Goal: Task Accomplishment & Management: Use online tool/utility

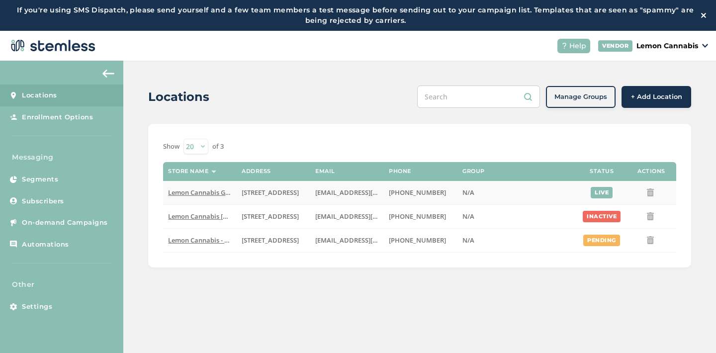
click at [207, 190] on span "Lemon Cannabis Glenpool" at bounding box center [208, 192] width 81 height 9
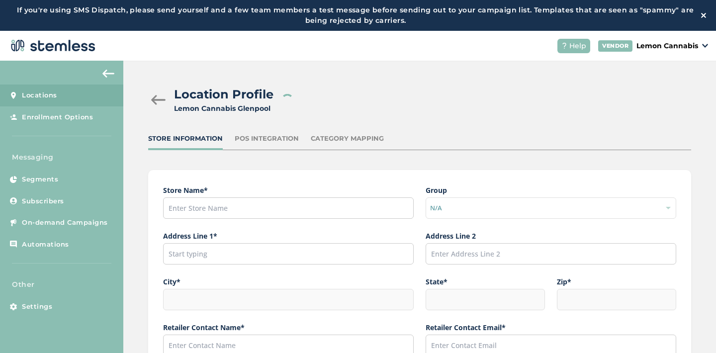
type input "Lemon Cannabis Glenpool"
type input "[STREET_ADDRESS]"
type input "Glenpool"
type input "OK"
type input "74033"
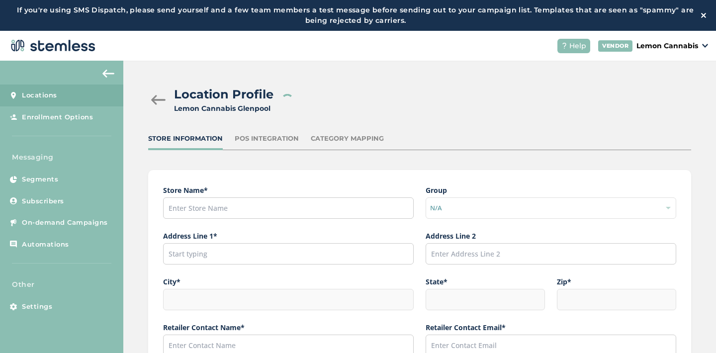
type input "[PERSON_NAME]"
type input "[EMAIL_ADDRESS][DOMAIN_NAME]"
type input "[PHONE_NUMBER]"
type input "America/[GEOGRAPHIC_DATA]"
type input "Lemon Glenpool"
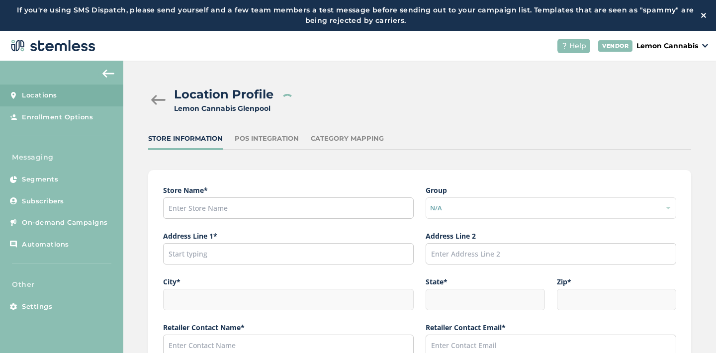
type input "[URL][DOMAIN_NAME]"
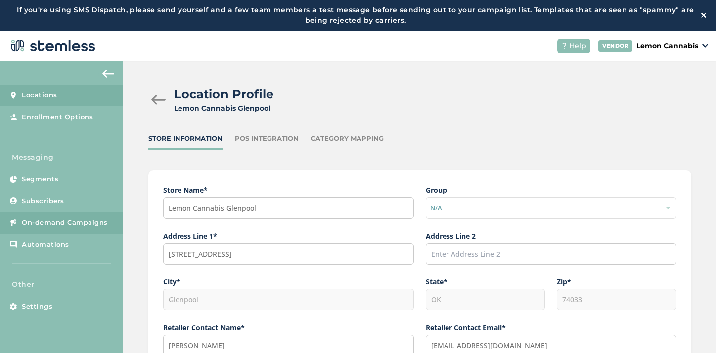
click at [61, 224] on span "On-demand Campaigns" at bounding box center [65, 223] width 86 height 10
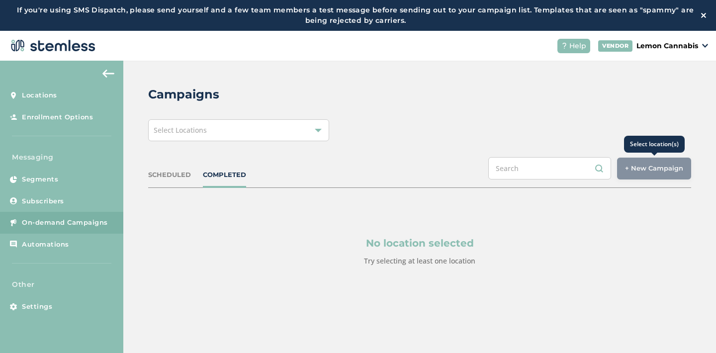
click at [643, 177] on div "+ New Campaign" at bounding box center [654, 169] width 74 height 22
click at [659, 168] on div "+ New Campaign" at bounding box center [654, 169] width 74 height 22
click at [175, 170] on div "SCHEDULED" at bounding box center [169, 175] width 43 height 10
click at [215, 130] on div "Select Locations" at bounding box center [238, 130] width 181 height 22
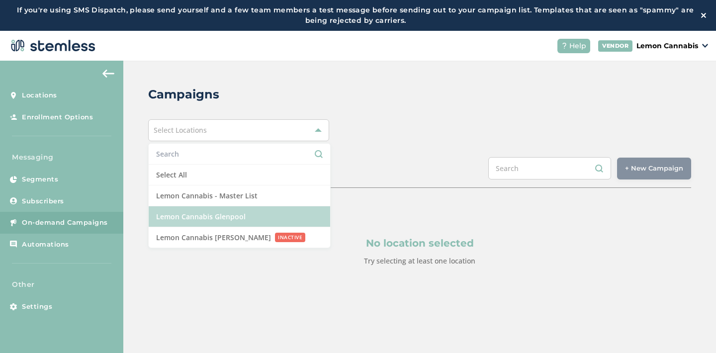
click at [215, 221] on li "Lemon Cannabis Glenpool" at bounding box center [240, 216] width 182 height 21
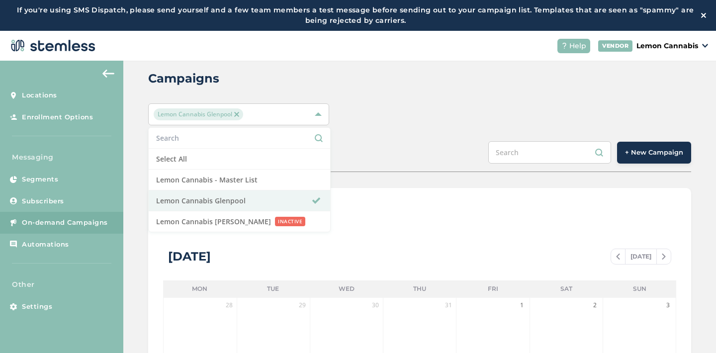
scroll to position [14, 0]
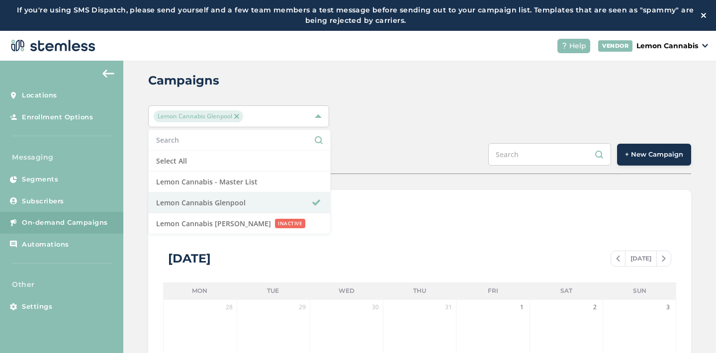
click at [641, 159] on span "+ New Campaign" at bounding box center [654, 155] width 58 height 10
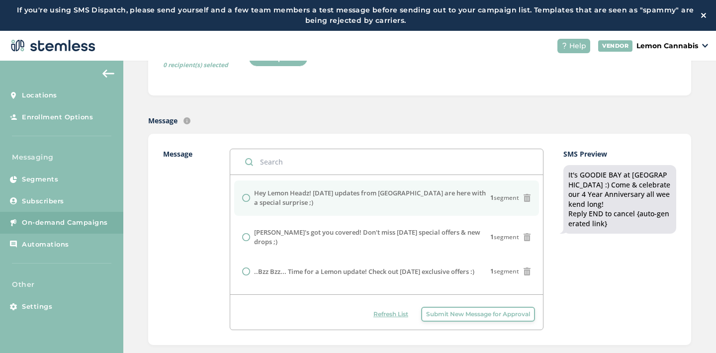
scroll to position [538, 0]
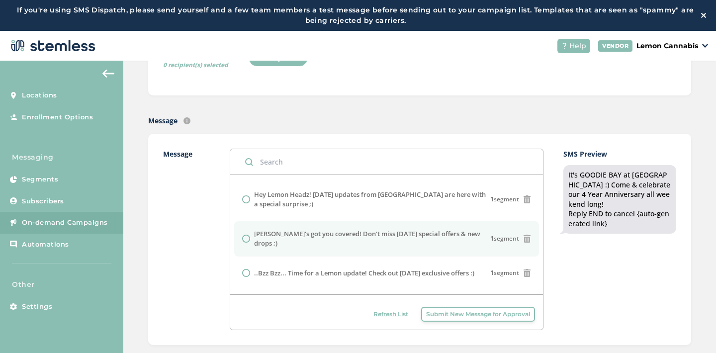
click at [372, 229] on label "[PERSON_NAME]'s got you covered! Don't miss [DATE] special offers & new drops ;)" at bounding box center [372, 238] width 236 height 19
radio input "false"
radio input "true"
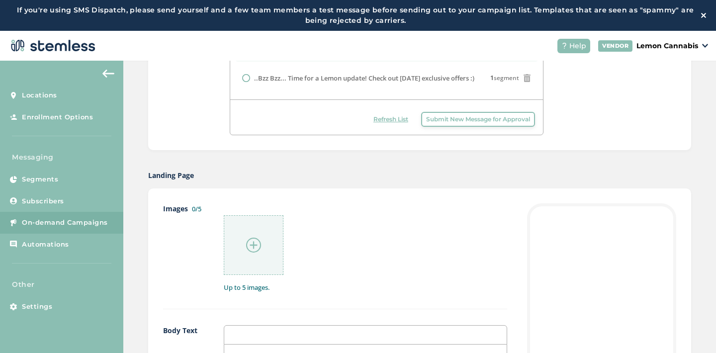
scroll to position [419, 0]
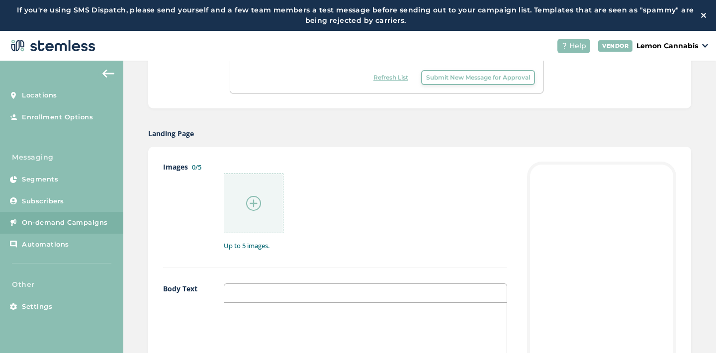
click at [254, 201] on img at bounding box center [253, 203] width 15 height 15
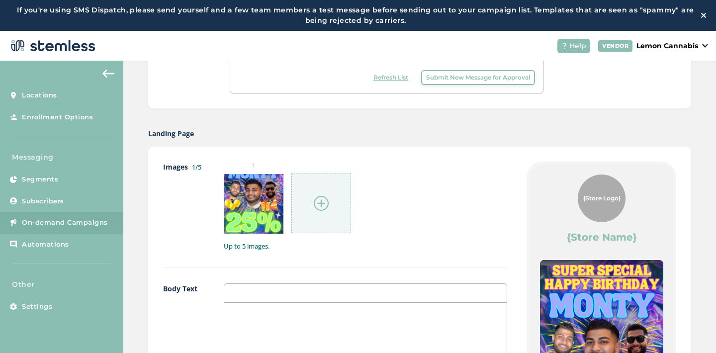
click at [316, 200] on img at bounding box center [321, 203] width 15 height 15
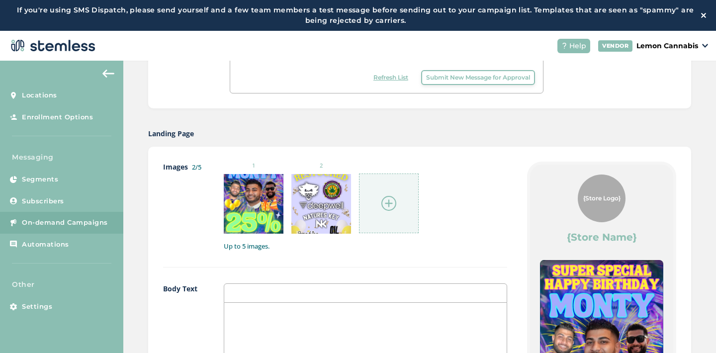
click at [391, 207] on img at bounding box center [388, 203] width 15 height 15
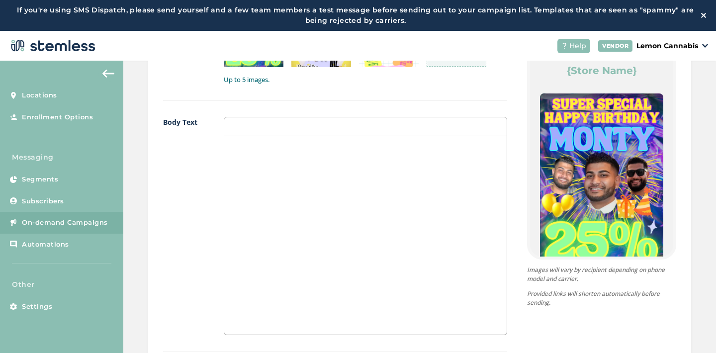
scroll to position [581, 0]
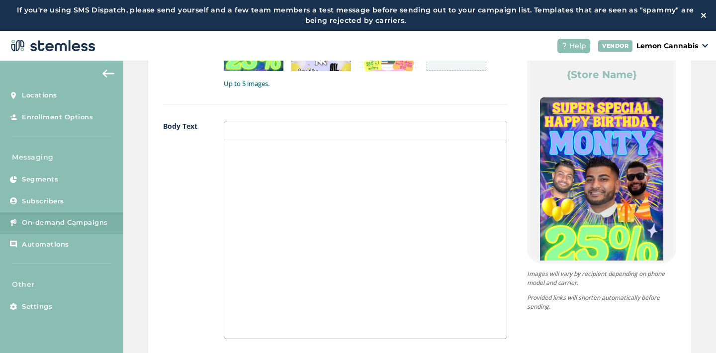
click at [310, 188] on div at bounding box center [365, 239] width 283 height 198
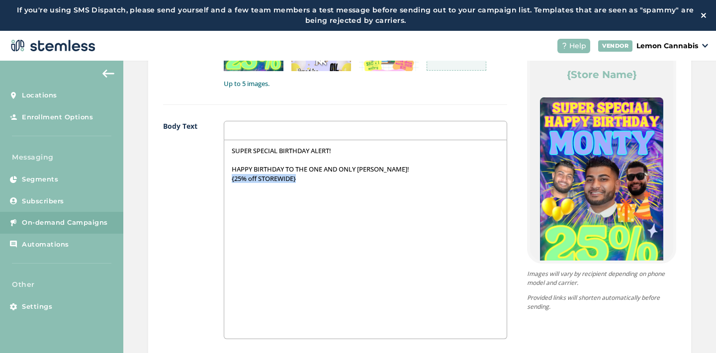
drag, startPoint x: 305, startPoint y: 177, endPoint x: 231, endPoint y: 177, distance: 74.1
click at [231, 177] on div "SUPER SPECIAL BIRTHDAY ALERT! HAPPY BIRTHDAY TO THE ONE AND ONLY [PERSON_NAME]!…" at bounding box center [365, 239] width 283 height 198
click at [317, 177] on p "{25% off STOREWIDE}" at bounding box center [366, 178] width 268 height 9
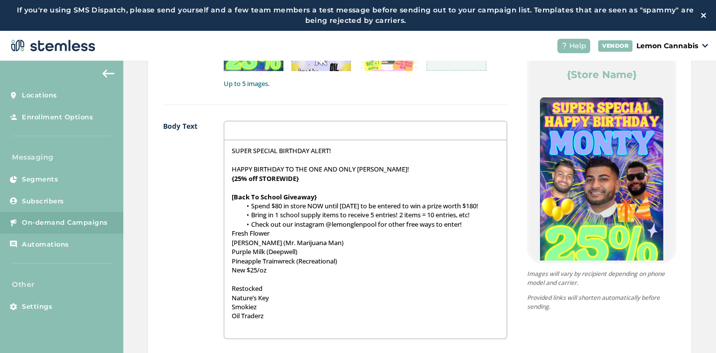
scroll to position [0, 0]
click at [232, 238] on p "Fresh Flower" at bounding box center [366, 233] width 268 height 9
click at [278, 238] on p "{Fresh Flower" at bounding box center [366, 233] width 268 height 9
drag, startPoint x: 279, startPoint y: 242, endPoint x: 229, endPoint y: 242, distance: 49.7
click at [229, 242] on div "SUPER SPECIAL BIRTHDAY ALERT! HAPPY BIRTHDAY TO THE ONE AND ONLY [PERSON_NAME]!…" at bounding box center [365, 239] width 283 height 198
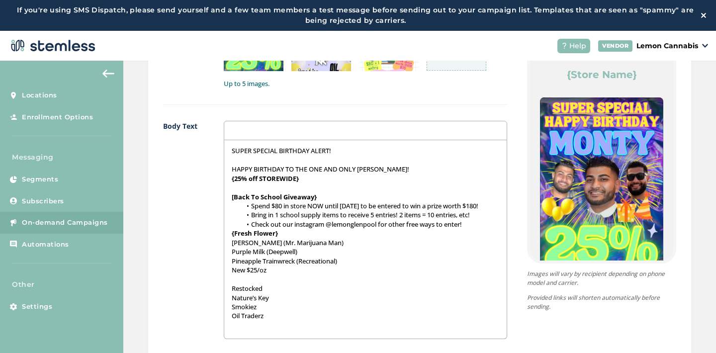
click at [228, 252] on div "SUPER SPECIAL BIRTHDAY ALERT! HAPPY BIRTHDAY TO THE ONE AND ONLY [PERSON_NAME]!…" at bounding box center [365, 239] width 283 height 198
click at [231, 260] on div "SUPER SPECIAL BIRTHDAY ALERT! HAPPY BIRTHDAY TO THE ONE AND ONLY [PERSON_NAME]!…" at bounding box center [365, 239] width 283 height 198
click at [228, 269] on div "SUPER SPECIAL BIRTHDAY ALERT! HAPPY BIRTHDAY TO THE ONE AND ONLY [PERSON_NAME]!…" at bounding box center [365, 239] width 283 height 198
click at [228, 279] on div "SUPER SPECIAL BIRTHDAY ALERT! HAPPY BIRTHDAY TO THE ONE AND ONLY [PERSON_NAME]!…" at bounding box center [365, 239] width 283 height 198
click at [229, 298] on div "SUPER SPECIAL BIRTHDAY ALERT! HAPPY BIRTHDAY TO THE ONE AND ONLY [PERSON_NAME]!…" at bounding box center [365, 239] width 283 height 198
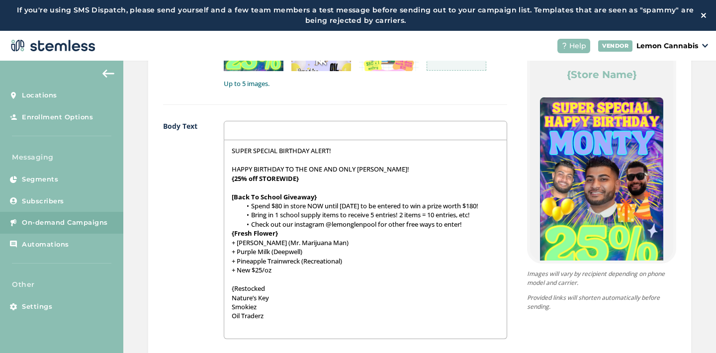
click at [268, 293] on p "{Restocked" at bounding box center [366, 288] width 268 height 9
drag, startPoint x: 271, startPoint y: 296, endPoint x: 227, endPoint y: 294, distance: 43.8
click at [227, 294] on div "SUPER SPECIAL BIRTHDAY ALERT! HAPPY BIRTHDAY TO THE ONE AND ONLY [PERSON_NAME]!…" at bounding box center [365, 239] width 283 height 198
click at [229, 303] on div "SUPER SPECIAL BIRTHDAY ALERT! HAPPY BIRTHDAY TO THE ONE AND ONLY [PERSON_NAME]!…" at bounding box center [365, 239] width 283 height 198
click at [228, 315] on div "SUPER SPECIAL BIRTHDAY ALERT! HAPPY BIRTHDAY TO THE ONE AND ONLY [PERSON_NAME]!…" at bounding box center [365, 239] width 283 height 198
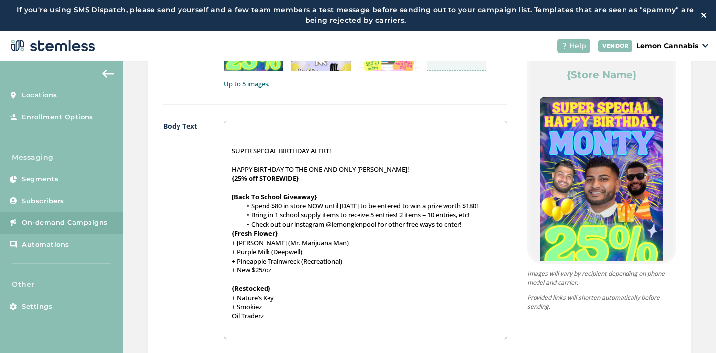
click at [227, 326] on div "SUPER SPECIAL BIRTHDAY ALERT! HAPPY BIRTHDAY TO THE ONE AND ONLY [PERSON_NAME]!…" at bounding box center [365, 239] width 283 height 198
click at [276, 320] on p "+ Oil Traderz" at bounding box center [366, 315] width 268 height 9
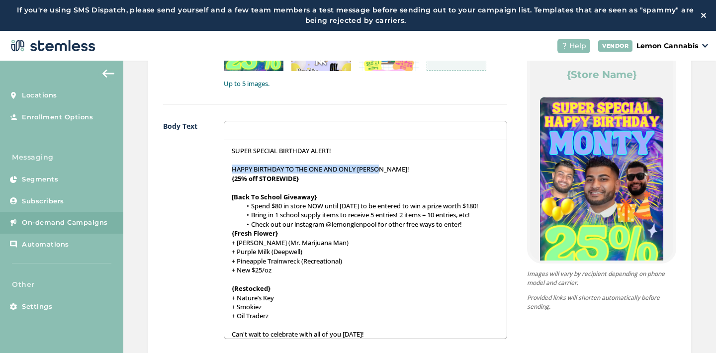
drag, startPoint x: 391, startPoint y: 168, endPoint x: 232, endPoint y: 167, distance: 159.2
click at [231, 167] on div "SUPER SPECIAL BIRTHDAY ALERT! HAPPY BIRTHDAY TO THE ONE AND ONLY [PERSON_NAME]!…" at bounding box center [365, 239] width 283 height 198
click at [304, 178] on p "{25% off STOREWIDE}" at bounding box center [366, 178] width 268 height 9
drag, startPoint x: 304, startPoint y: 178, endPoint x: 228, endPoint y: 178, distance: 76.1
click at [228, 178] on div "SUPER SPECIAL BIRTHDAY ALERT! HAPPY BIRTHDAY TO THE ONE AND ONLY [PERSON_NAME]!…" at bounding box center [365, 239] width 283 height 198
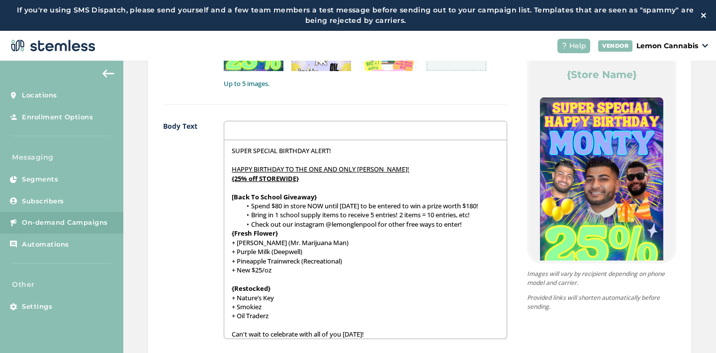
click at [312, 178] on p "{25% off STOREWIDE}" at bounding box center [366, 178] width 268 height 9
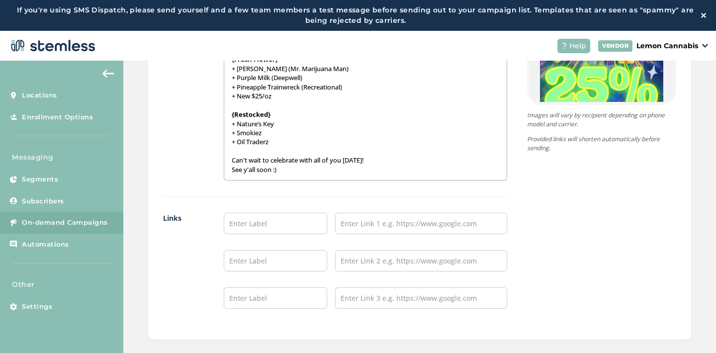
scroll to position [748, 0]
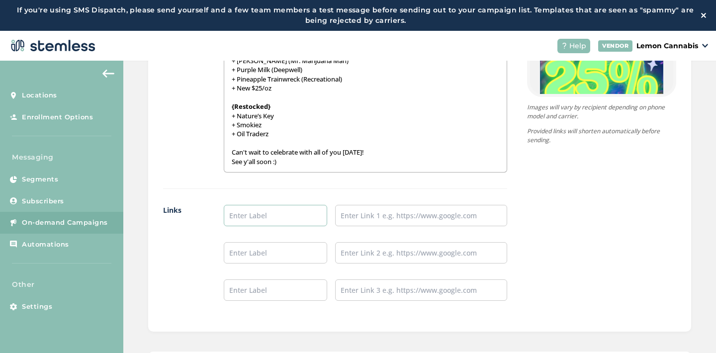
click at [245, 218] on input "text" at bounding box center [275, 215] width 103 height 21
type input "Place an Order!"
click at [350, 216] on input "text" at bounding box center [421, 215] width 172 height 21
type input "[URL][DOMAIN_NAME]"
click at [284, 249] on input "text" at bounding box center [275, 252] width 103 height 21
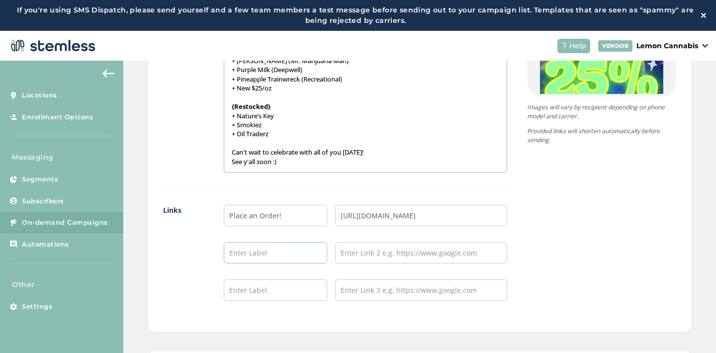
type input "Leave a Review!"
click at [367, 257] on input "text" at bounding box center [421, 252] width 172 height 21
type input "[URL][DOMAIN_NAME]"
click at [316, 283] on input "text" at bounding box center [275, 290] width 103 height 21
type input "Follow our IG!"
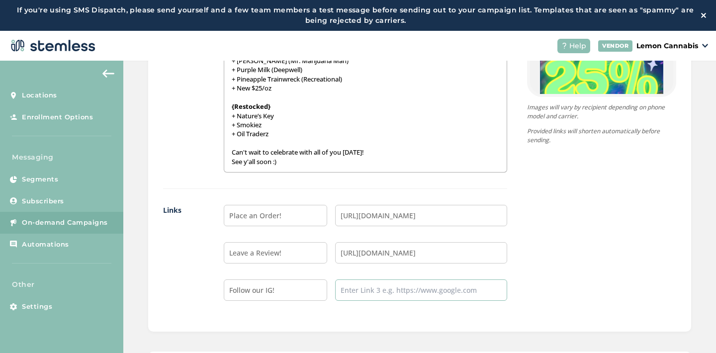
click at [367, 295] on input "text" at bounding box center [421, 290] width 172 height 21
type input "[URL][DOMAIN_NAME]"
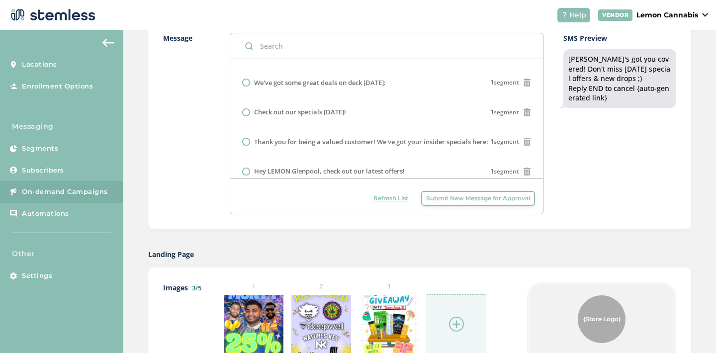
scroll to position [0, 0]
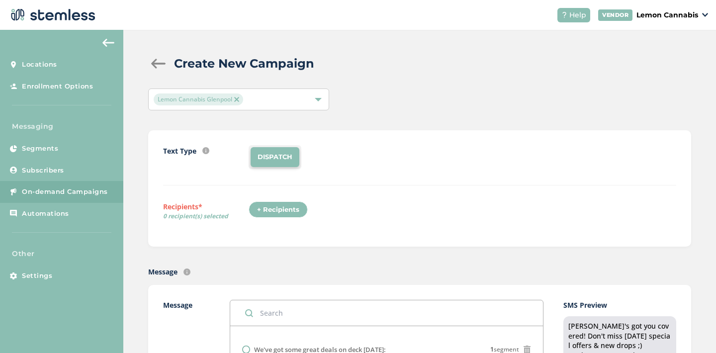
click at [277, 212] on div "+ Recipients" at bounding box center [278, 209] width 59 height 17
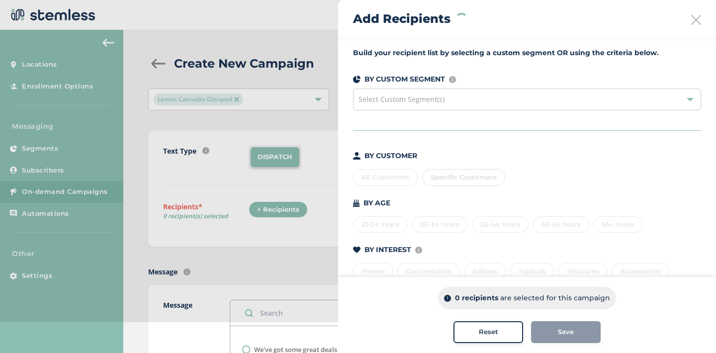
click at [424, 96] on span "Select Custom Segment(s)" at bounding box center [402, 99] width 86 height 9
click at [394, 97] on span "Select Custom Segment(s)" at bounding box center [402, 99] width 86 height 9
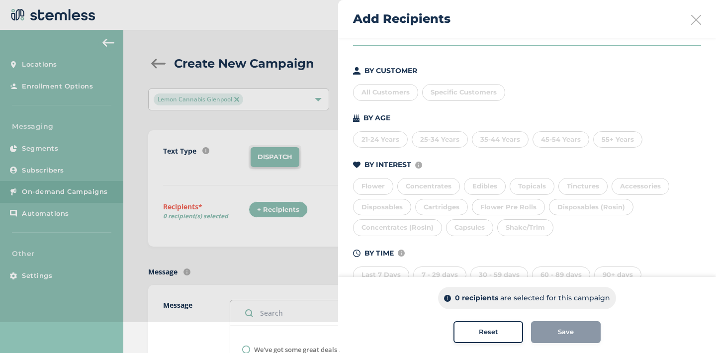
scroll to position [113, 0]
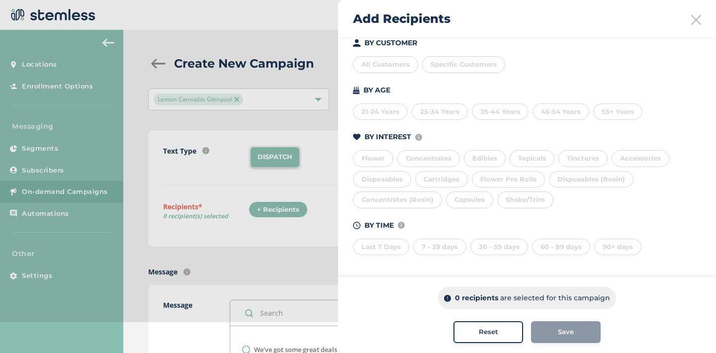
click at [374, 252] on div "Last 7 Days" at bounding box center [381, 247] width 56 height 17
click at [422, 250] on div "7 - 29 days" at bounding box center [439, 247] width 53 height 17
click at [491, 249] on div "30 - 59 days" at bounding box center [500, 247] width 58 height 17
click at [544, 250] on div "60 - 89 days" at bounding box center [561, 247] width 58 height 17
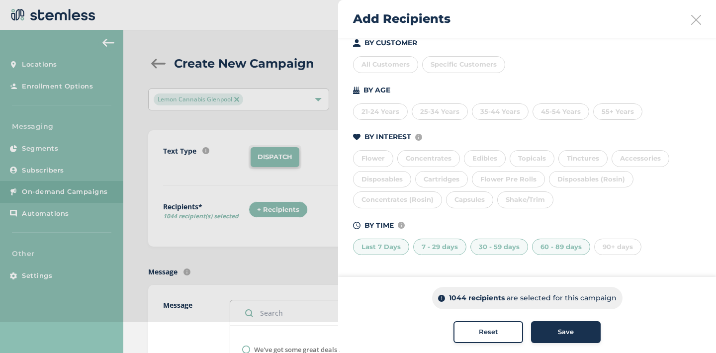
click at [567, 337] on button "Save" at bounding box center [566, 332] width 70 height 22
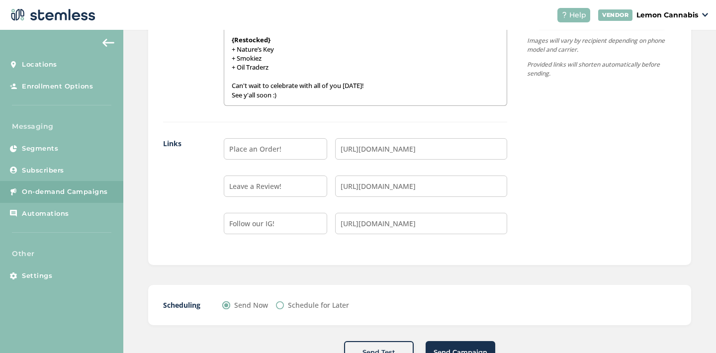
scroll to position [819, 0]
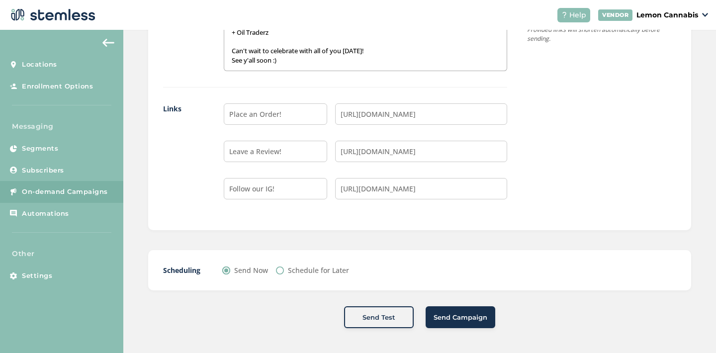
click at [465, 316] on span "Send Campaign" at bounding box center [461, 318] width 54 height 10
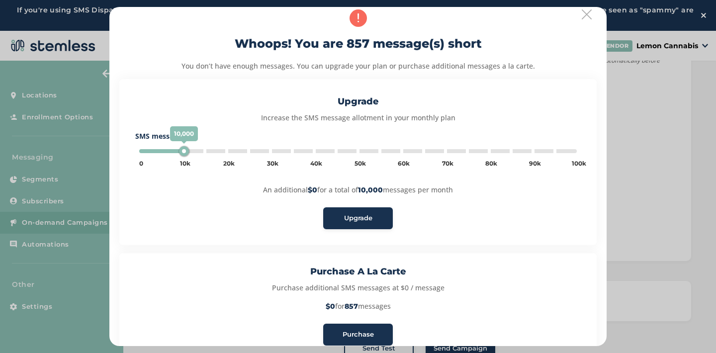
type input "5000"
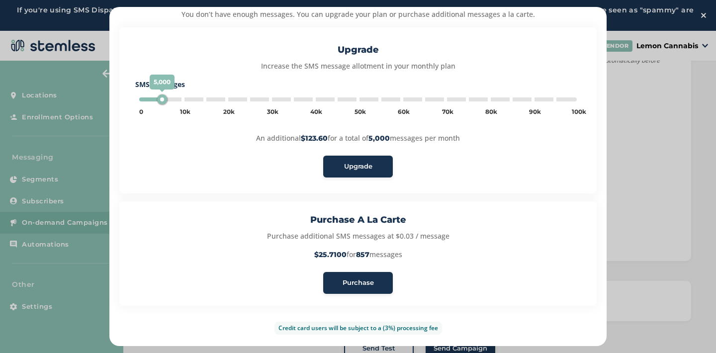
scroll to position [68, 0]
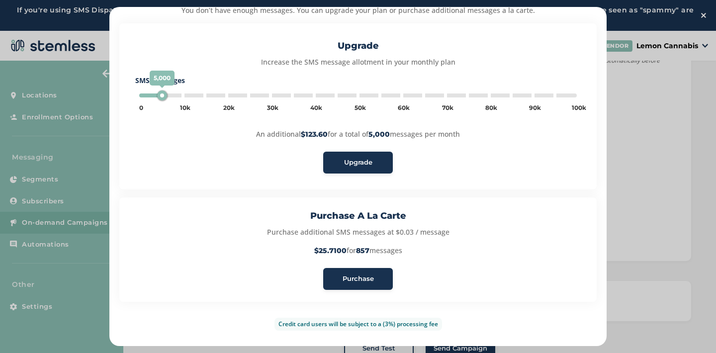
click at [356, 276] on span "Purchase" at bounding box center [358, 279] width 31 height 10
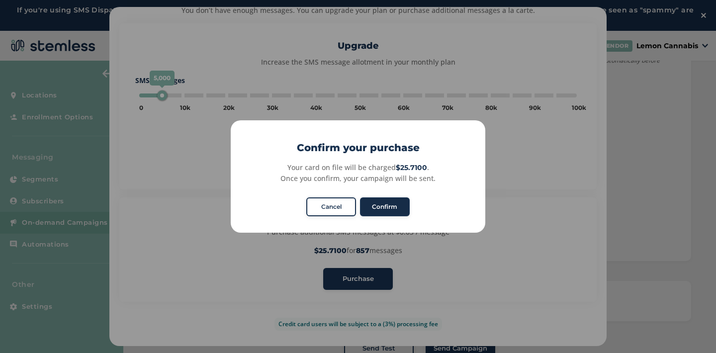
click at [383, 203] on button "Confirm" at bounding box center [385, 206] width 50 height 19
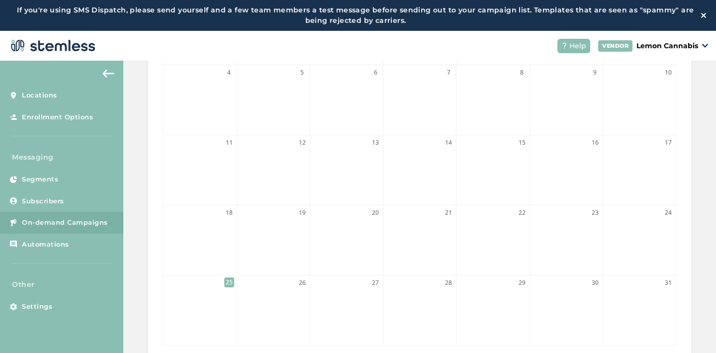
scroll to position [320, 0]
